Goal: Information Seeking & Learning: Learn about a topic

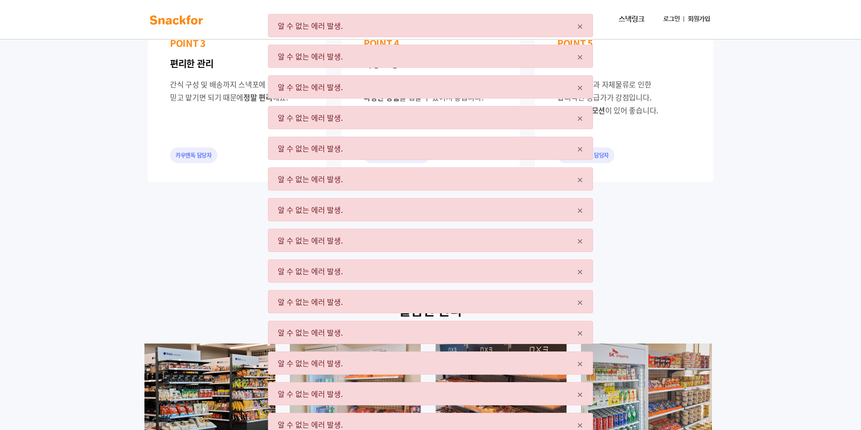
scroll to position [743, 0]
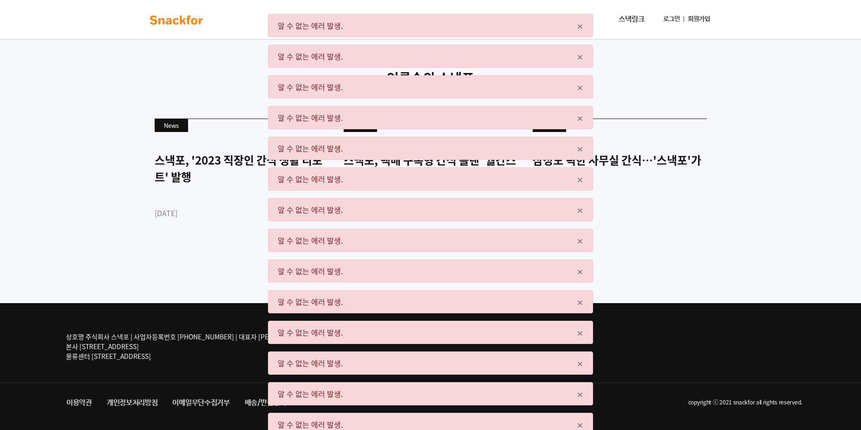
scroll to position [2237, 0]
click at [587, 274] on div "× 알 수 없는 에러 발생." at bounding box center [430, 270] width 325 height 23
click at [582, 273] on div "× 알 수 없는 에러 발생." at bounding box center [430, 270] width 325 height 23
click at [582, 273] on span "×" at bounding box center [580, 270] width 7 height 17
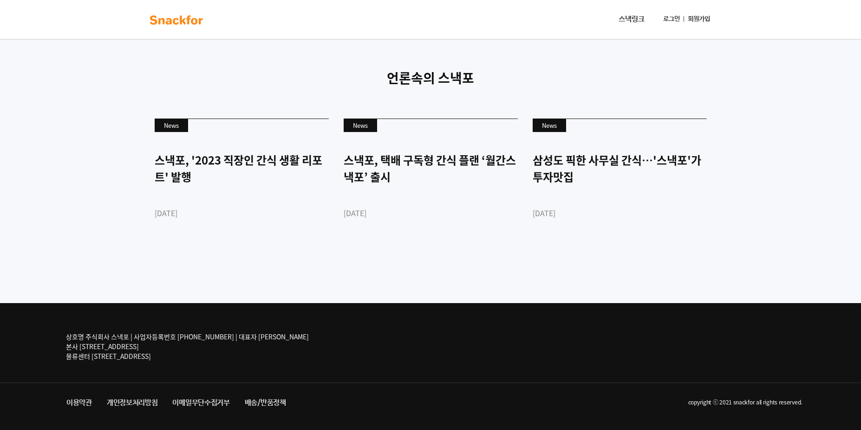
click at [582, 273] on div "언론속의 스낵포 News 스낵포, '2023 직장인 간식 생활 리포트' 발행 [DATE] News 스낵포, 택배 구독형 간식 플랜 ‘월간스낵포…" at bounding box center [430, 163] width 861 height 279
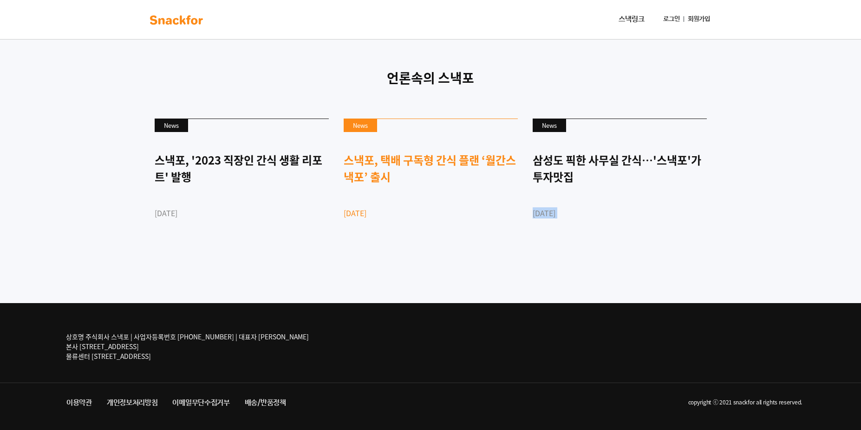
click at [444, 244] on link "News 스낵포, 택배 구독형 간식 플랜 ‘월간스낵포’ 출시 [DATE]" at bounding box center [431, 184] width 174 height 132
click at [437, 163] on div "스낵포, 택배 구독형 간식 플랜 ‘월간스낵포’ 출시" at bounding box center [431, 167] width 174 height 33
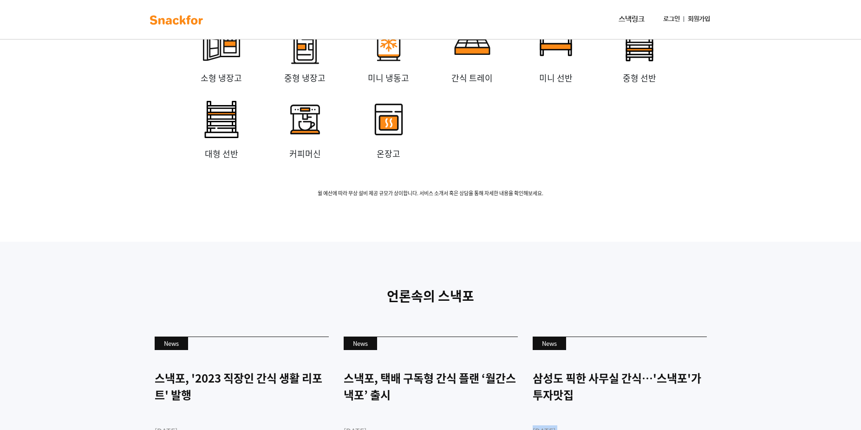
scroll to position [0, 0]
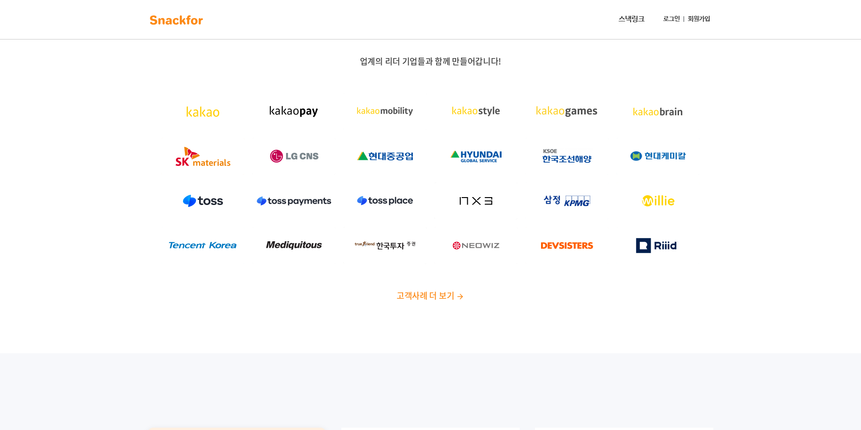
drag, startPoint x: 479, startPoint y: 317, endPoint x: 545, endPoint y: -53, distance: 375.5
click at [618, 23] on link "스낵링크" at bounding box center [631, 19] width 33 height 19
click at [285, 120] on img at bounding box center [294, 111] width 84 height 37
click at [196, 36] on nav "스낵링크 로그인 회원가입" at bounding box center [430, 19] width 861 height 39
click at [188, 26] on img at bounding box center [176, 20] width 59 height 15
